Goal: Information Seeking & Learning: Learn about a topic

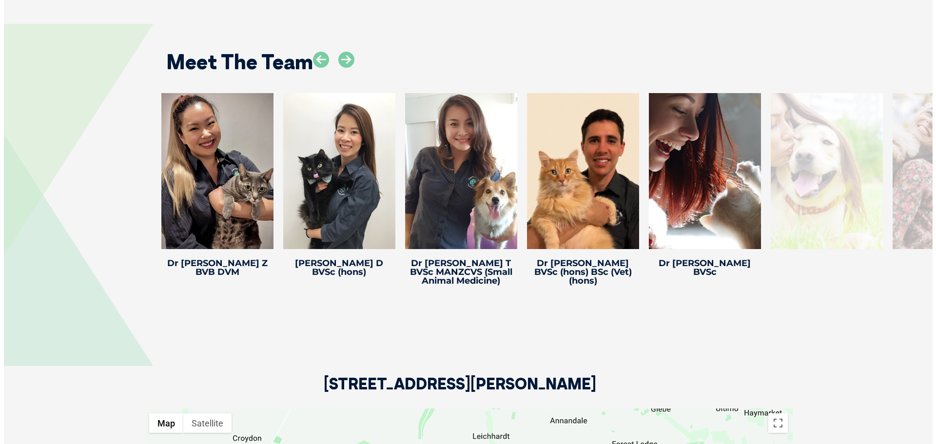
scroll to position [1268, 0]
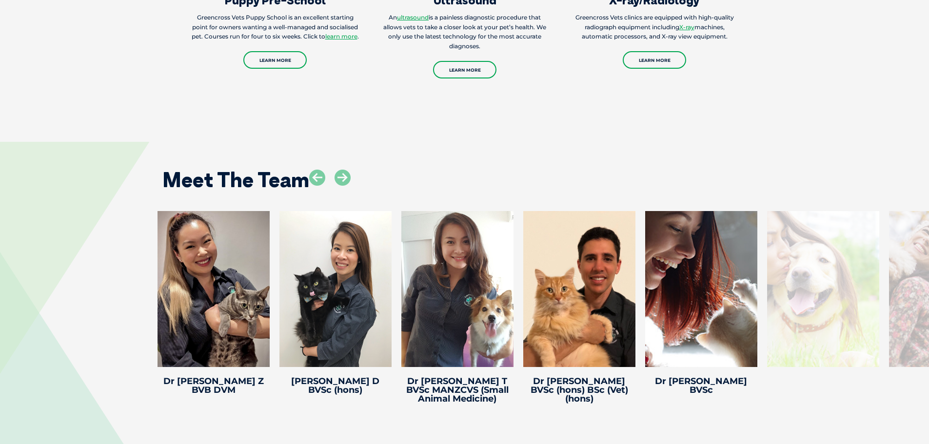
click at [859, 273] on div at bounding box center [823, 289] width 112 height 156
click at [833, 273] on div at bounding box center [823, 289] width 112 height 156
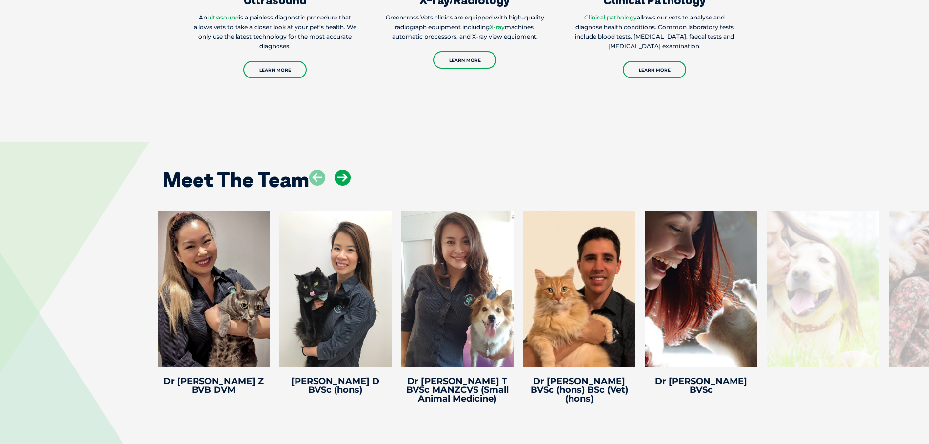
click at [337, 177] on icon at bounding box center [343, 178] width 16 height 16
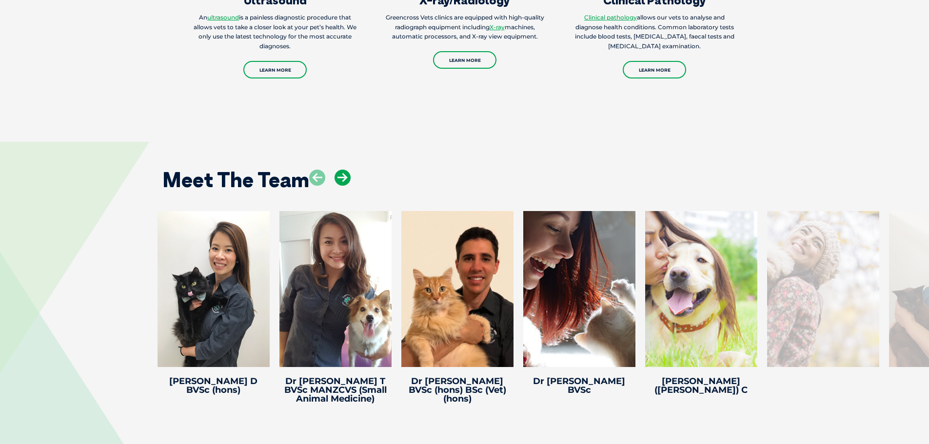
click at [337, 177] on icon at bounding box center [343, 178] width 16 height 16
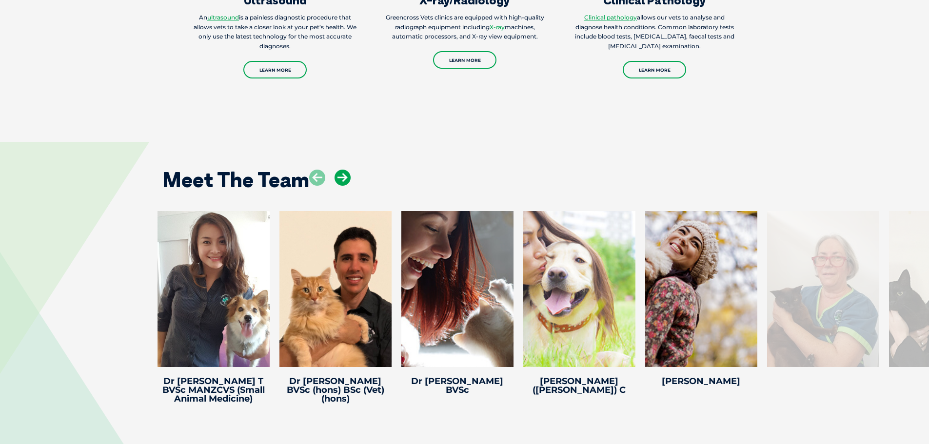
click at [337, 177] on icon at bounding box center [343, 178] width 16 height 16
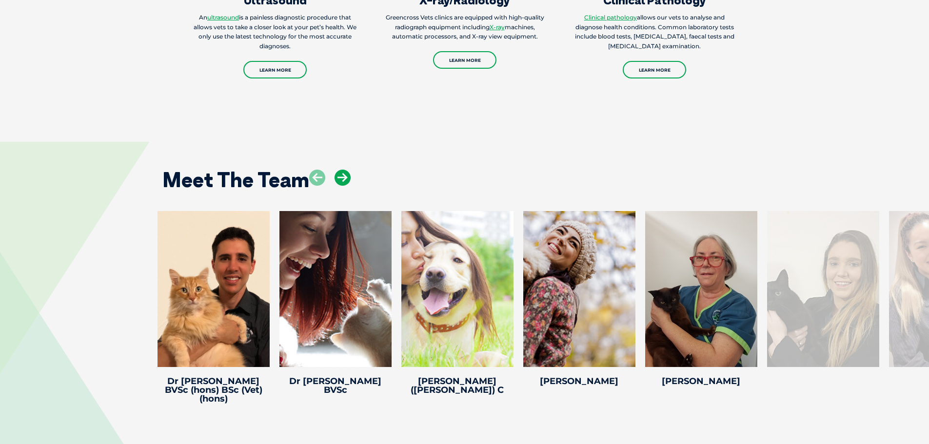
click at [337, 177] on icon at bounding box center [343, 178] width 16 height 16
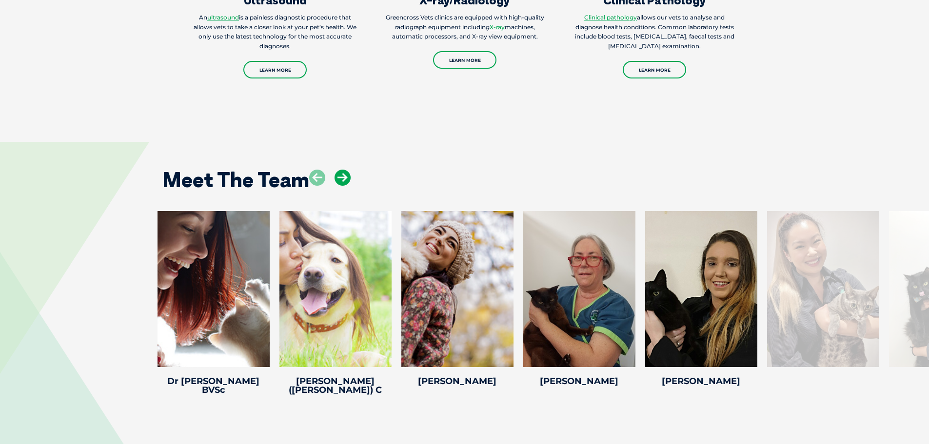
click at [337, 177] on icon at bounding box center [343, 178] width 16 height 16
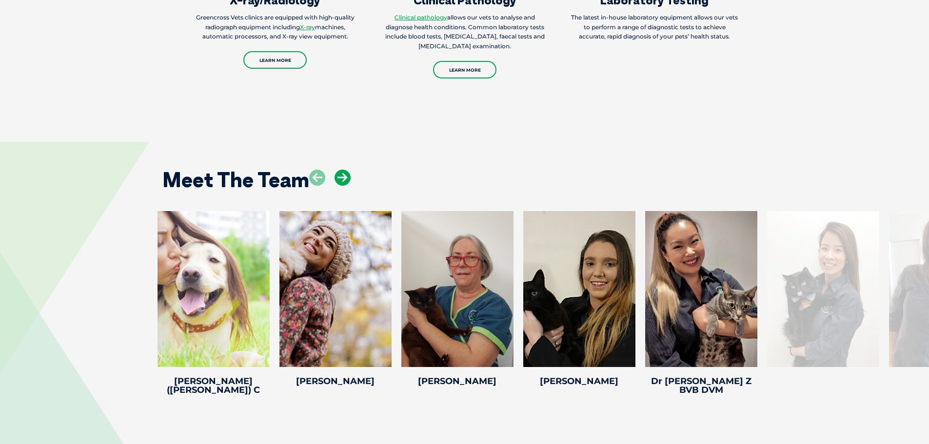
click at [337, 177] on icon at bounding box center [343, 178] width 16 height 16
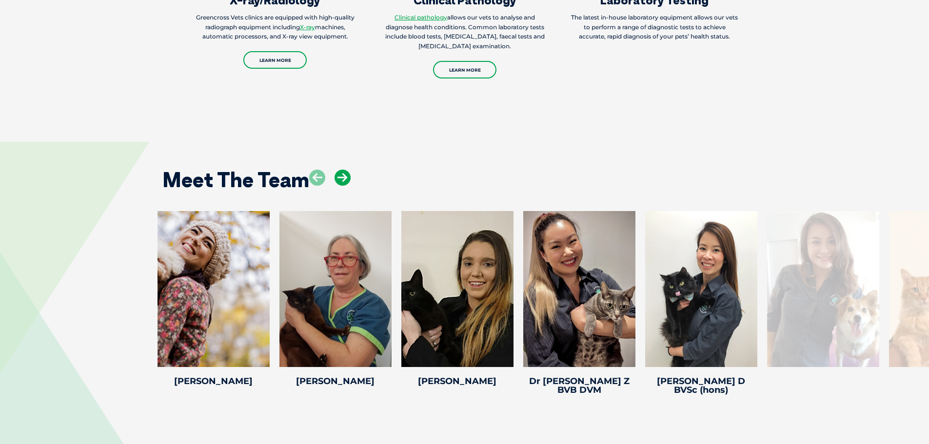
click at [337, 177] on icon at bounding box center [343, 178] width 16 height 16
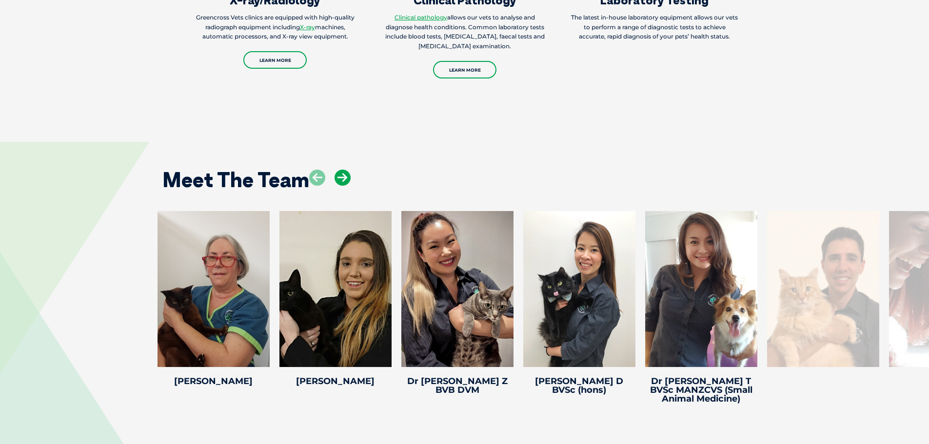
click at [337, 177] on icon at bounding box center [343, 178] width 16 height 16
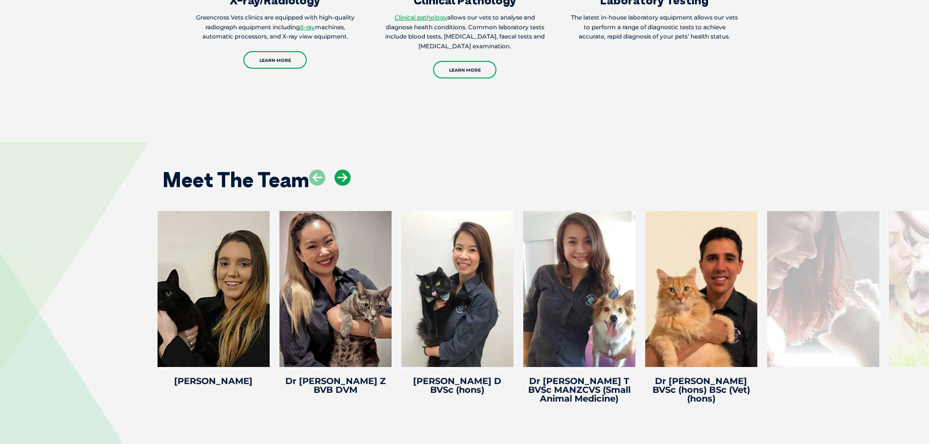
click at [337, 177] on icon at bounding box center [343, 178] width 16 height 16
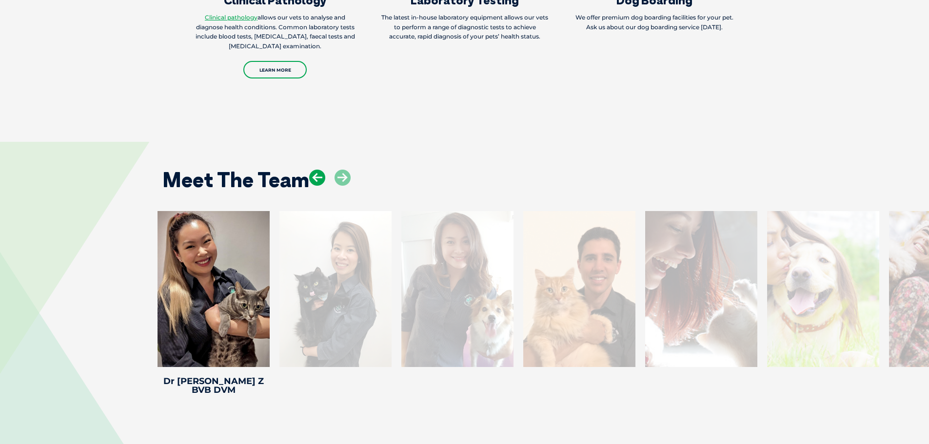
click at [310, 185] on icon at bounding box center [317, 178] width 16 height 16
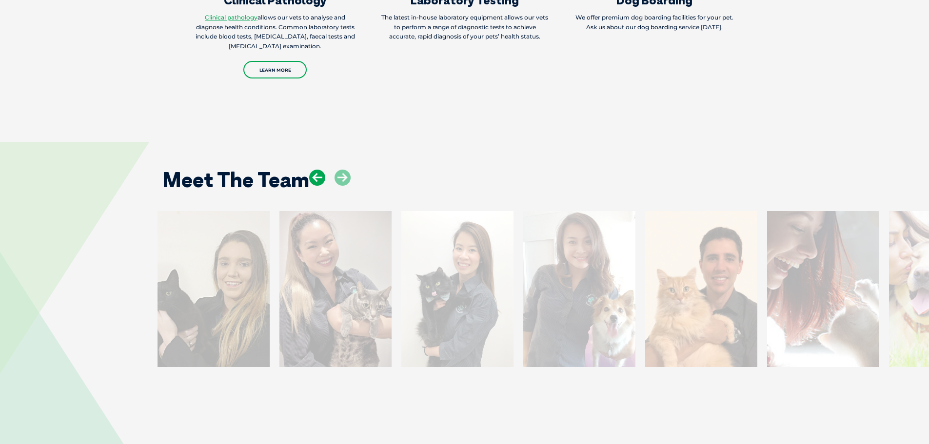
click at [310, 185] on icon at bounding box center [317, 178] width 16 height 16
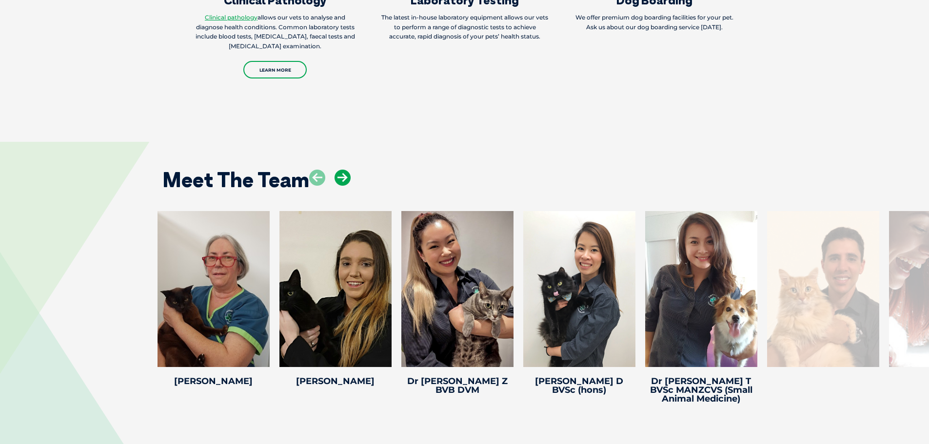
click at [346, 185] on icon at bounding box center [343, 178] width 16 height 16
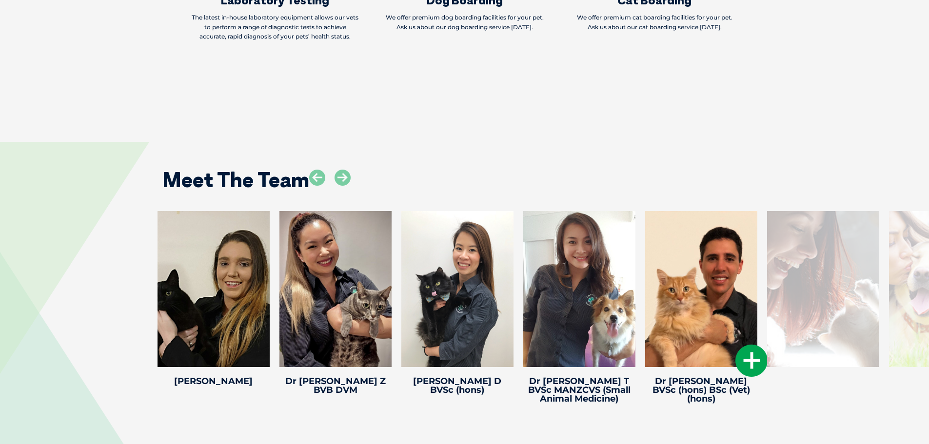
click at [753, 363] on icon at bounding box center [751, 361] width 32 height 32
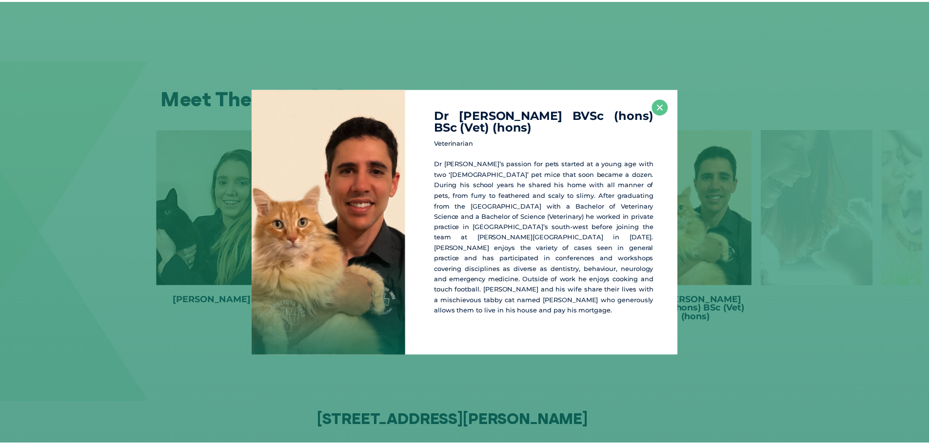
scroll to position [1353, 0]
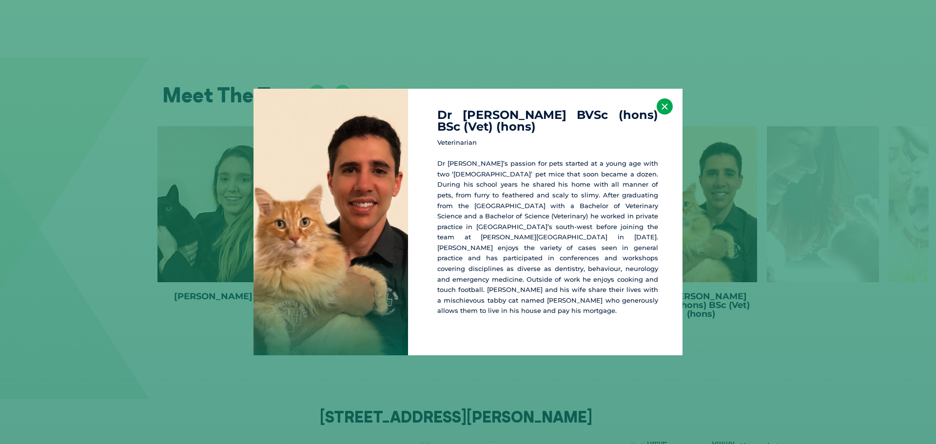
click at [663, 115] on button "×" at bounding box center [665, 107] width 16 height 16
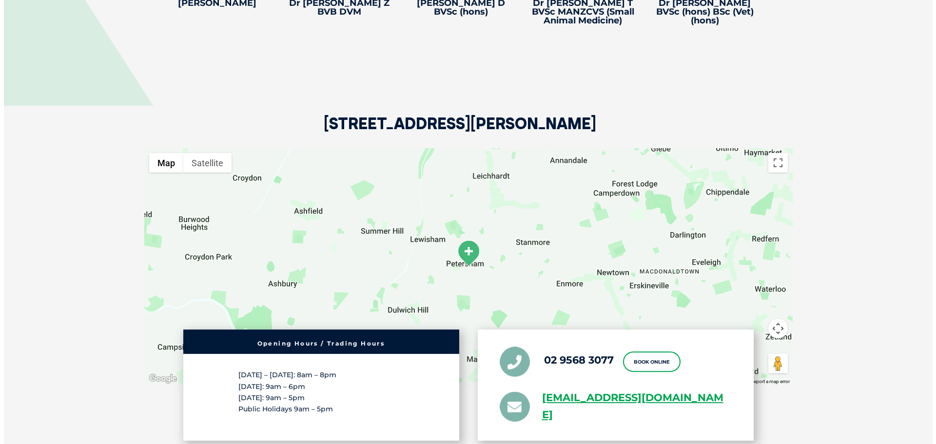
scroll to position [1499, 0]
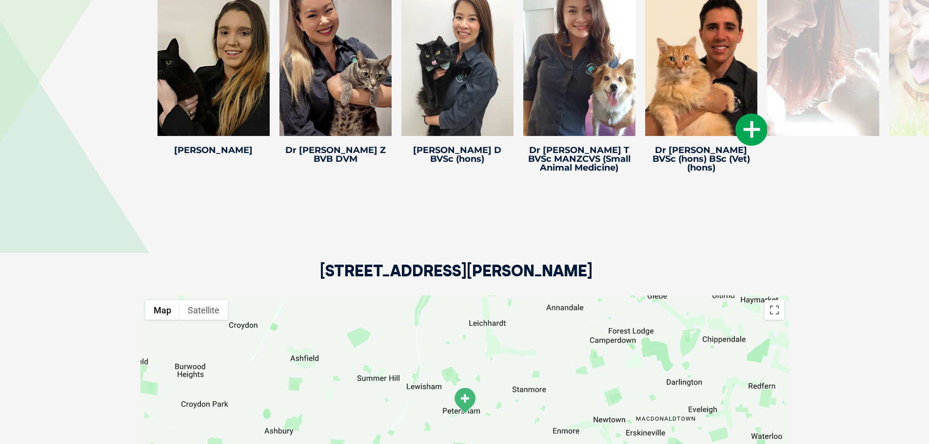
click at [742, 130] on icon at bounding box center [751, 130] width 32 height 32
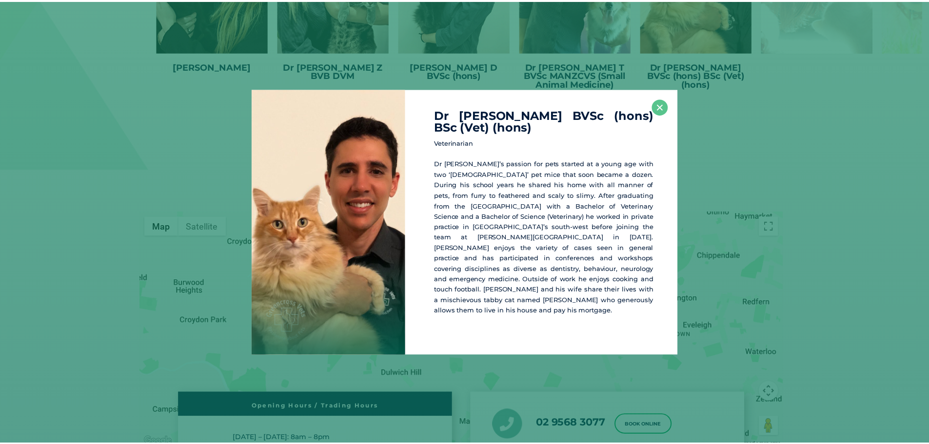
scroll to position [1584, 0]
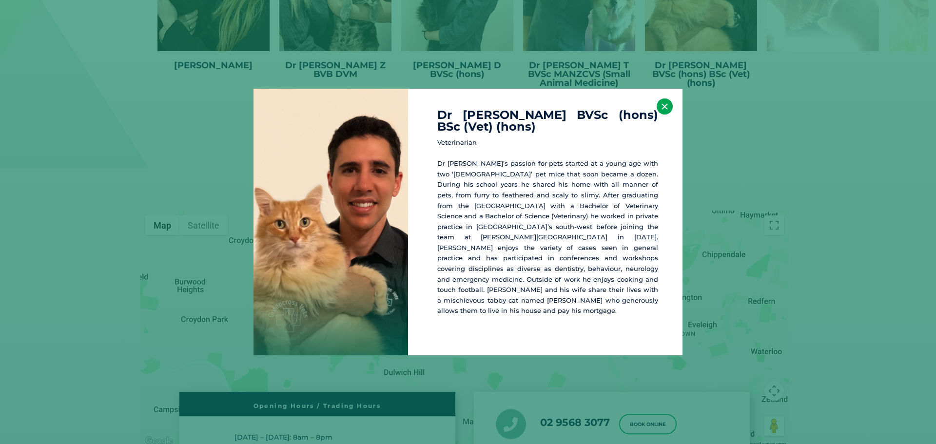
click at [659, 115] on button "×" at bounding box center [665, 107] width 16 height 16
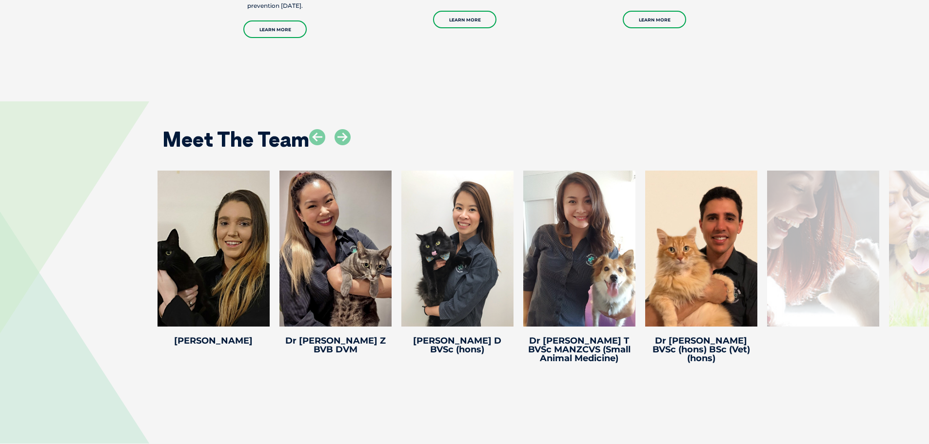
scroll to position [1291, 0]
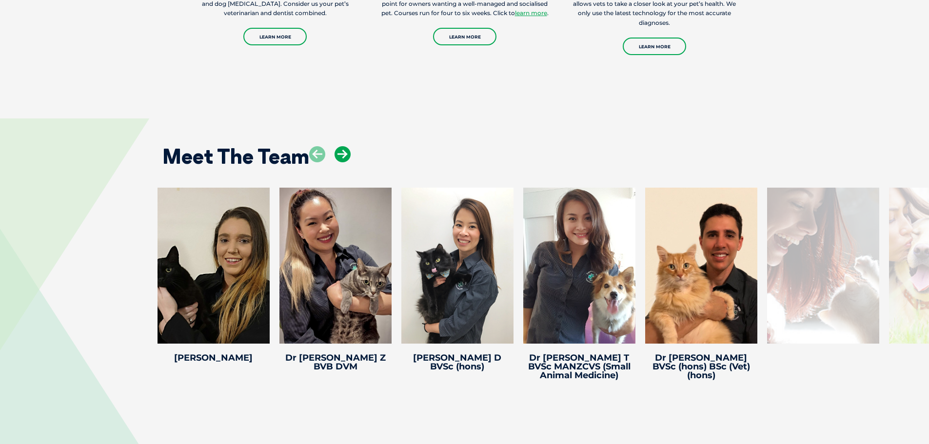
click at [342, 156] on icon at bounding box center [343, 154] width 16 height 16
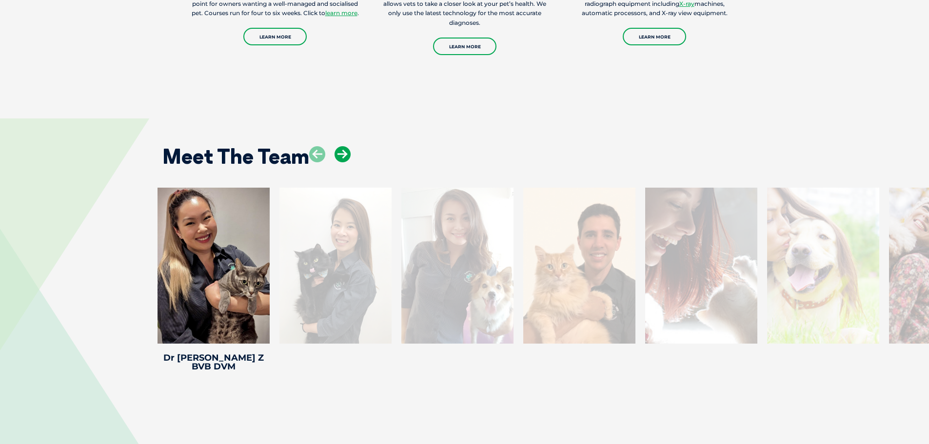
click at [342, 156] on icon at bounding box center [343, 154] width 16 height 16
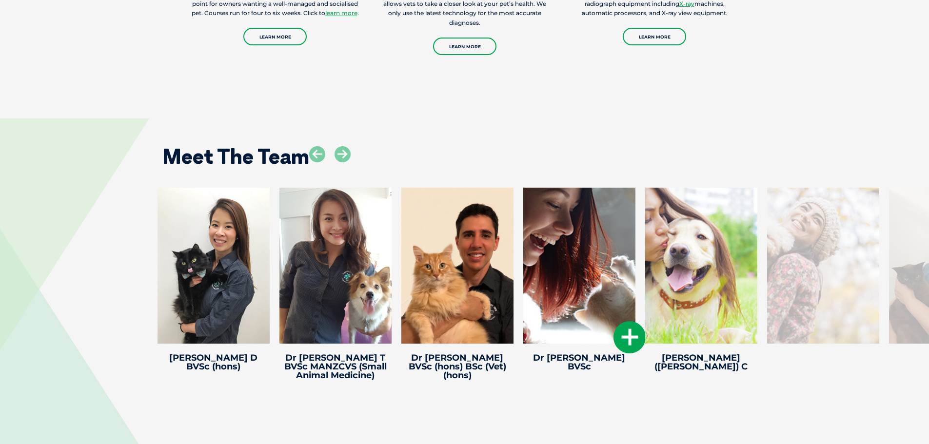
click at [631, 338] on icon at bounding box center [629, 337] width 32 height 32
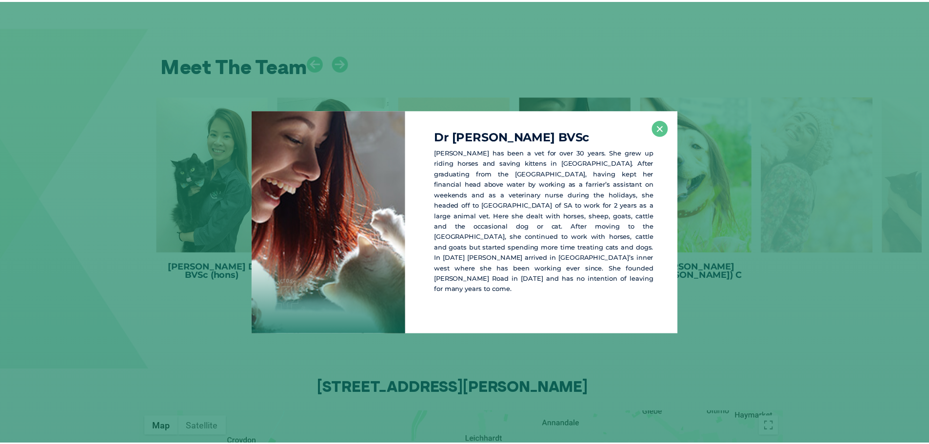
scroll to position [1391, 0]
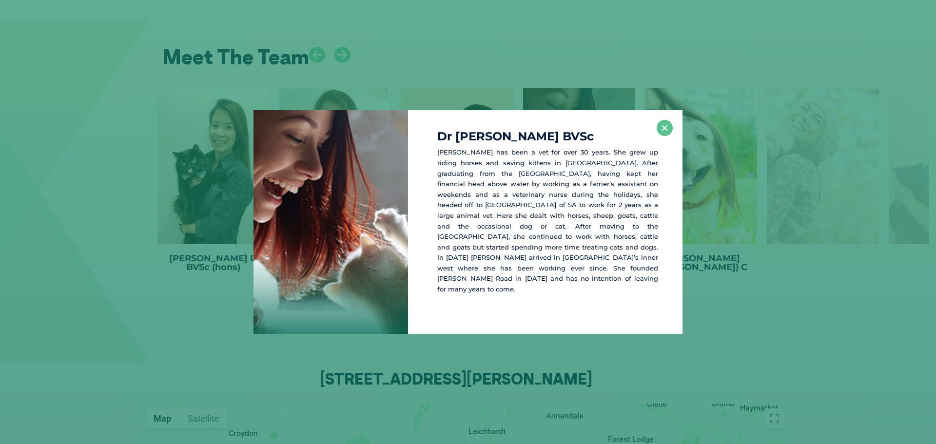
click at [661, 143] on div "Dr [PERSON_NAME] BVSc [PERSON_NAME] has been a vet for over 30 years. She grew …" at bounding box center [545, 221] width 275 height 223
click at [664, 136] on button "×" at bounding box center [665, 128] width 16 height 16
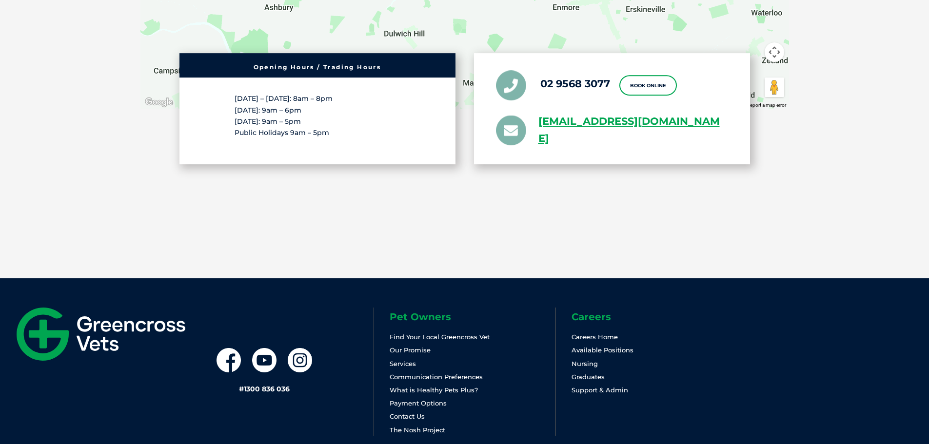
scroll to position [1927, 0]
